Goal: Find specific page/section: Find specific page/section

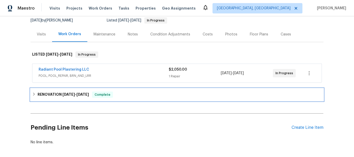
click at [73, 95] on span "8/8/25 - 8/20/25" at bounding box center [75, 95] width 26 height 4
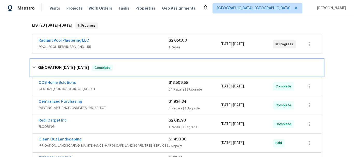
scroll to position [124, 0]
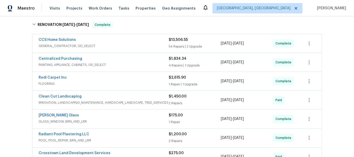
click at [13, 91] on div "Back to all projects 11723 Quail Creek Dr, Houston, TX 77070 5 Beds | 3 1/2 Bat…" at bounding box center [177, 86] width 354 height 141
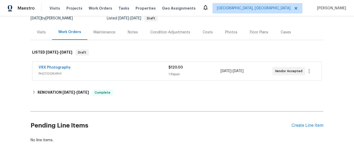
scroll to position [79, 0]
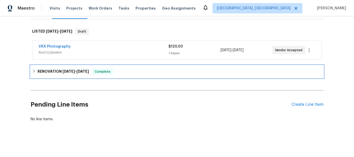
click at [78, 74] on div "RENOVATION 8/18/25 - 8/22/25 Complete" at bounding box center [177, 71] width 292 height 12
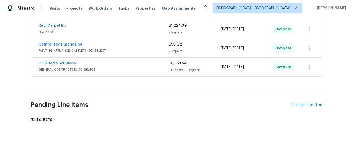
scroll to position [159, 0]
drag, startPoint x: 7, startPoint y: 79, endPoint x: 10, endPoint y: 80, distance: 2.8
click at [8, 78] on div "Back to all projects 21735 Sierra Long Dr, Richmond, TX 77407 3 Beds | 2 Baths …" at bounding box center [177, 86] width 354 height 141
drag, startPoint x: 13, startPoint y: 82, endPoint x: 42, endPoint y: 105, distance: 36.6
click at [13, 82] on div "Back to all projects 21735 Sierra Long Dr, Richmond, TX 77407 3 Beds | 2 Baths …" at bounding box center [177, 86] width 354 height 141
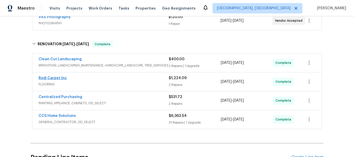
scroll to position [105, 0]
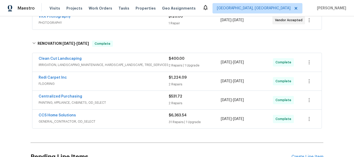
click at [18, 77] on div "Back to all projects 21735 Sierra Long Dr, Richmond, TX 77407 3 Beds | 2 Baths …" at bounding box center [177, 86] width 354 height 141
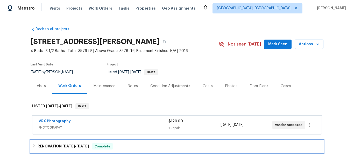
drag, startPoint x: 47, startPoint y: 145, endPoint x: 51, endPoint y: 139, distance: 6.6
click at [47, 145] on h6 "RENOVATION [DATE] - [DATE]" at bounding box center [63, 146] width 51 height 6
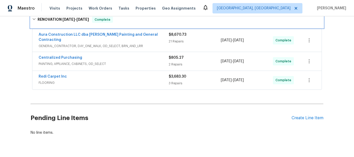
scroll to position [129, 0]
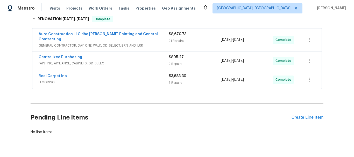
click at [17, 87] on div "Back to all projects 3627 Bartlett Way Dr, Pearland, TX 77581 4 Beds | 3 1/2 Ba…" at bounding box center [177, 86] width 354 height 141
click at [20, 111] on div "Back to all projects 3627 Bartlett Way Dr, Pearland, TX 77581 4 Beds | 3 1/2 Ba…" at bounding box center [177, 86] width 354 height 141
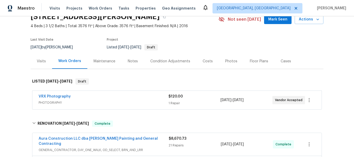
scroll to position [0, 0]
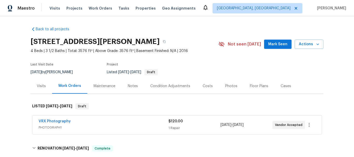
click at [1, 121] on div "Back to all projects 3627 Bartlett Way Dr, Pearland, TX 77581 4 Beds | 3 1/2 Ba…" at bounding box center [177, 86] width 354 height 141
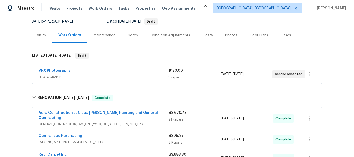
scroll to position [52, 0]
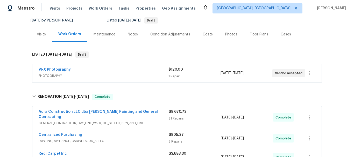
drag, startPoint x: 6, startPoint y: 103, endPoint x: 12, endPoint y: 106, distance: 7.1
click at [10, 103] on div "Back to all projects 3627 Bartlett Way Dr, Pearland, TX 77581 4 Beds | 3 1/2 Ba…" at bounding box center [177, 86] width 354 height 141
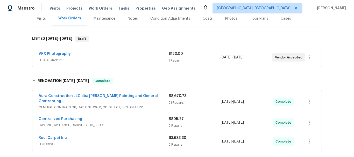
scroll to position [78, 0]
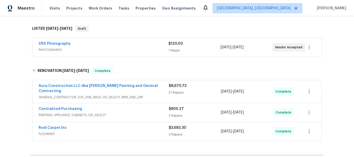
click at [14, 101] on div "Back to all projects 3627 Bartlett Way Dr, Pearland, TX 77581 4 Beds | 3 1/2 Ba…" at bounding box center [177, 86] width 354 height 141
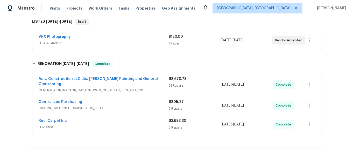
scroll to position [104, 0]
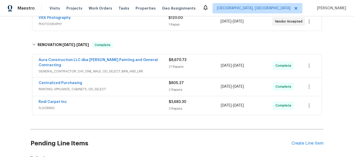
click at [26, 84] on div "Back to all projects 3627 Bartlett Way Dr, Pearland, TX 77581 4 Beds | 3 1/2 Ba…" at bounding box center [177, 86] width 354 height 141
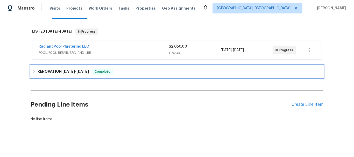
drag, startPoint x: 75, startPoint y: 69, endPoint x: 55, endPoint y: 75, distance: 21.6
click at [75, 69] on h6 "RENOVATION 8/8/25 - 8/20/25" at bounding box center [63, 72] width 51 height 6
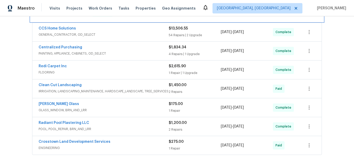
scroll to position [169, 0]
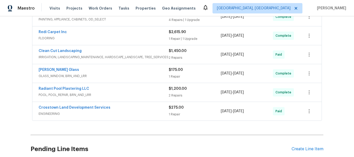
click at [1, 78] on div "Back to all projects 11723 Quail Creek Dr, Houston, TX 77070 5 Beds | 3 1/2 Bat…" at bounding box center [177, 86] width 354 height 141
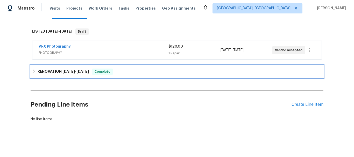
drag, startPoint x: 43, startPoint y: 73, endPoint x: 32, endPoint y: 75, distance: 11.5
click at [43, 73] on div "RENOVATION [DATE] - [DATE] Complete" at bounding box center [177, 71] width 292 height 12
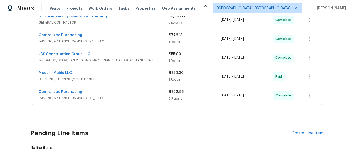
scroll to position [170, 0]
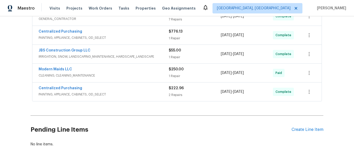
drag, startPoint x: 19, startPoint y: 79, endPoint x: 0, endPoint y: 81, distance: 19.5
click at [19, 78] on div "Back to all projects [STREET_ADDRESS][US_STATE] 3 Beds | 2 1/2 Baths | Total: 2…" at bounding box center [177, 86] width 354 height 141
click at [17, 87] on div "Back to all projects 3550 N Kenwood Ave, Kansas City, MO 64116 3 Beds | 2 1/2 B…" at bounding box center [177, 86] width 354 height 141
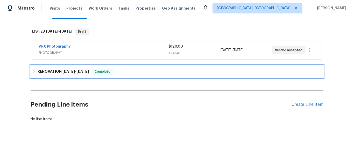
click at [43, 71] on h6 "RENOVATION 8/13/25 - 8/20/25" at bounding box center [63, 72] width 51 height 6
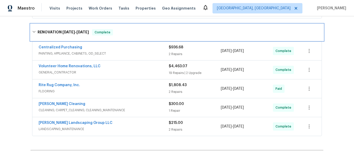
scroll to position [119, 0]
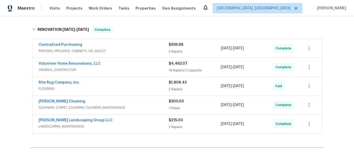
click at [3, 87] on div "Back to all projects 1943 Odessa Ave, Murfreesboro, TN 37128 3 Beds | 2 Baths |…" at bounding box center [177, 86] width 354 height 141
click at [26, 122] on div "Back to all projects 1943 Odessa Ave, Murfreesboro, TN 37128 3 Beds | 2 Baths |…" at bounding box center [177, 86] width 354 height 141
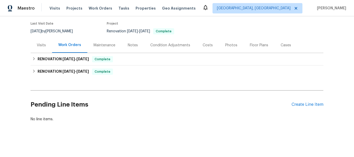
scroll to position [45, 0]
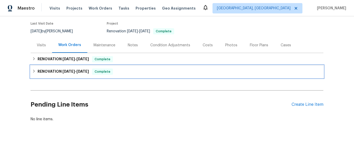
click at [51, 71] on h6 "RENOVATION 8/19/25 - 9/19/25" at bounding box center [63, 72] width 51 height 6
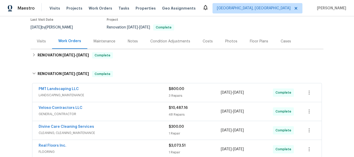
click at [49, 62] on div "Back to all projects 1207 Helen St, Apopka, FL 32703 3 Beds | 1 1/2 Baths | Tot…" at bounding box center [177, 103] width 292 height 250
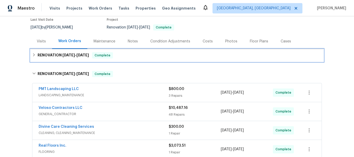
click at [47, 60] on div "RENOVATION 8/28/25 - 8/28/25 Complete" at bounding box center [177, 55] width 292 height 12
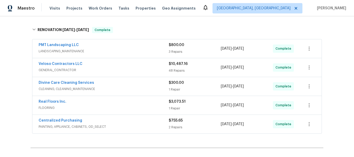
scroll to position [174, 0]
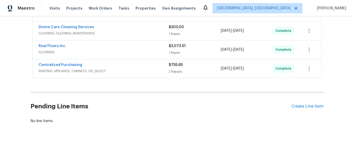
click at [17, 63] on div "Back to all projects 1207 Helen St, Apopka, FL 32703 3 Beds | 1 1/2 Baths | Tot…" at bounding box center [177, 86] width 354 height 141
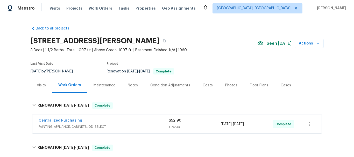
scroll to position [0, 0]
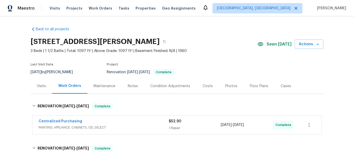
drag, startPoint x: 15, startPoint y: 82, endPoint x: 12, endPoint y: 82, distance: 2.6
click at [15, 82] on div "Back to all projects 1207 Helen St, Apopka, FL 32703 3 Beds | 1 1/2 Baths | Tot…" at bounding box center [177, 86] width 354 height 141
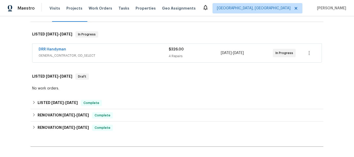
scroll to position [104, 0]
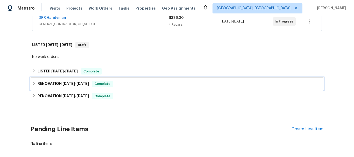
click at [59, 87] on div "RENOVATION 6/12/25 - 6/12/25 Complete" at bounding box center [177, 84] width 292 height 12
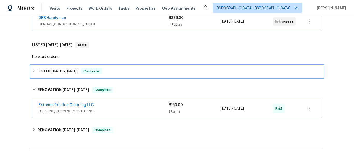
click at [67, 74] on h6 "LISTED 6/25/25 - 6/26/25" at bounding box center [58, 71] width 40 height 6
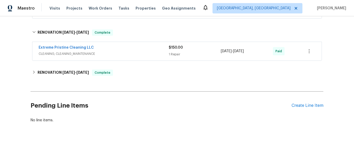
scroll to position [192, 0]
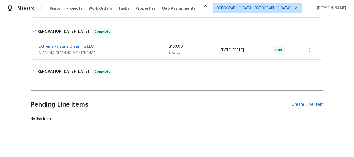
drag, startPoint x: 67, startPoint y: 75, endPoint x: 46, endPoint y: 73, distance: 21.6
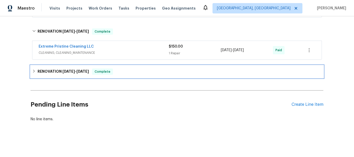
drag, startPoint x: 53, startPoint y: 70, endPoint x: 30, endPoint y: 73, distance: 23.2
click at [52, 70] on h6 "RENOVATION 5/19/25 - 6/12/25" at bounding box center [63, 72] width 51 height 6
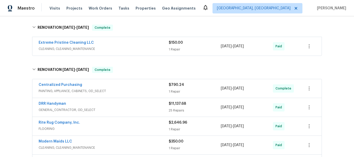
click at [13, 75] on div "Back to all projects 3445 Brandenburg Blvd, Indianapolis, IN 46239 4 Beds | 2 1…" at bounding box center [177, 86] width 354 height 141
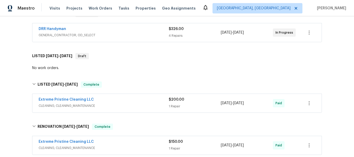
scroll to position [72, 0]
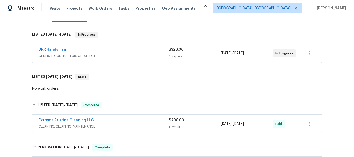
click at [24, 72] on div "Back to all projects 3445 Brandenburg Blvd, Indianapolis, IN 46239 4 Beds | 2 1…" at bounding box center [177, 86] width 354 height 141
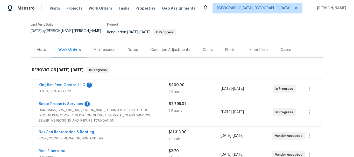
scroll to position [78, 0]
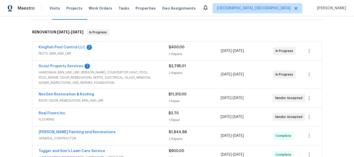
click at [20, 95] on div "Back to all projects [STREET_ADDRESS] 3 Beds | 2 Baths | Total: 1372 ft² | Abov…" at bounding box center [177, 86] width 354 height 141
click at [7, 77] on div "Back to all projects [STREET_ADDRESS] 3 Beds | 2 Baths | Total: 1372 ft² | Abov…" at bounding box center [177, 86] width 354 height 141
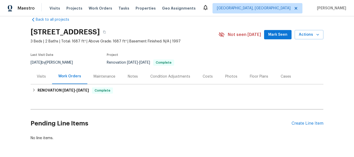
scroll to position [15, 0]
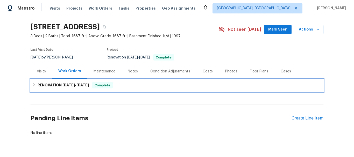
click at [64, 82] on div "RENOVATION [DATE] - [DATE] Complete" at bounding box center [177, 85] width 292 height 12
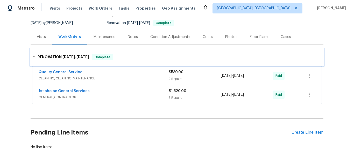
scroll to position [81, 0]
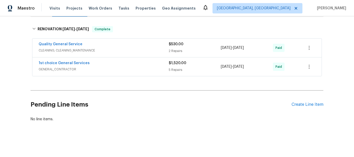
click at [7, 95] on div "Back to all projects [STREET_ADDRESS] 3 Beds | 2 Baths | Total: 1687 ft² | Abov…" at bounding box center [177, 86] width 354 height 141
